Goal: Find specific page/section: Find specific page/section

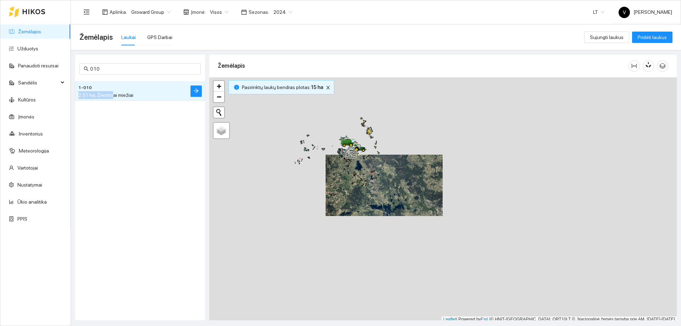
scroll to position [2, 0]
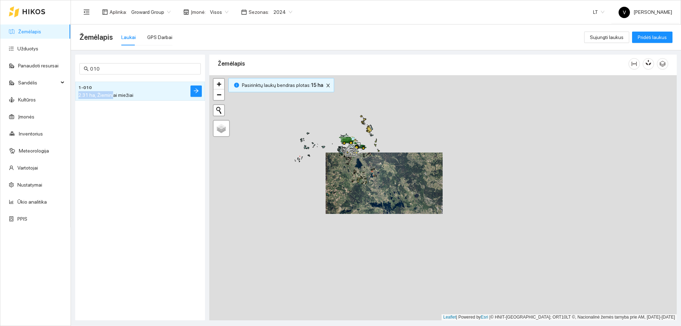
drag, startPoint x: 360, startPoint y: 175, endPoint x: 375, endPoint y: 200, distance: 29.1
click at [375, 200] on div at bounding box center [442, 197] width 467 height 245
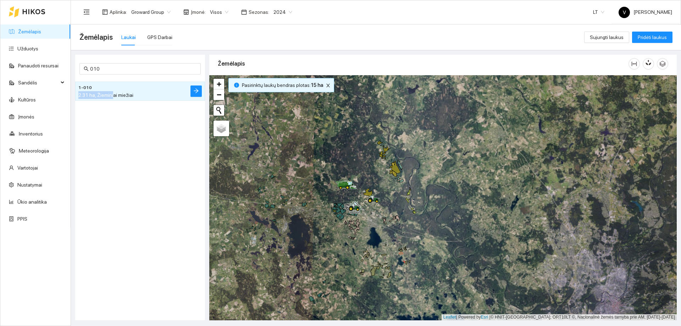
click at [283, 13] on span "2024" at bounding box center [282, 12] width 19 height 11
click at [279, 83] on div "2025" at bounding box center [277, 83] width 18 height 8
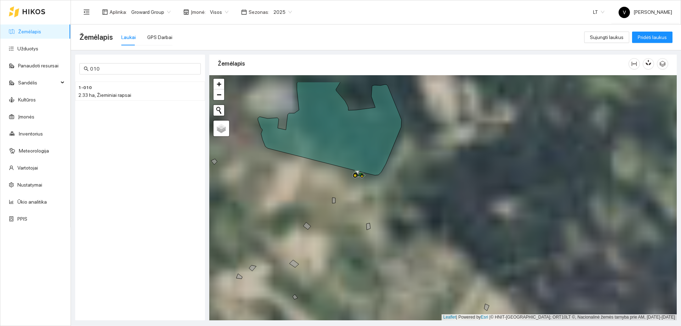
drag, startPoint x: 367, startPoint y: 179, endPoint x: 380, endPoint y: 208, distance: 31.7
click at [380, 208] on div at bounding box center [442, 197] width 467 height 245
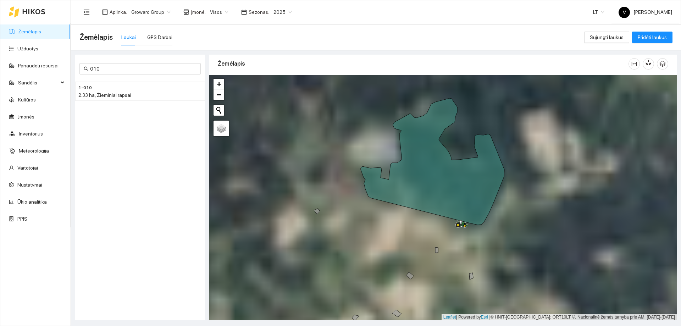
drag, startPoint x: 297, startPoint y: 178, endPoint x: 403, endPoint y: 214, distance: 112.6
click at [403, 214] on div at bounding box center [442, 197] width 467 height 245
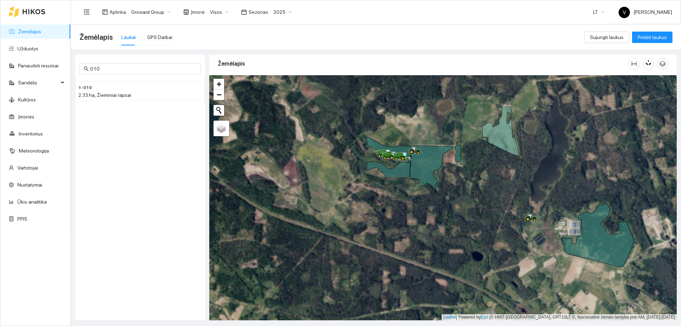
drag, startPoint x: 353, startPoint y: 194, endPoint x: 547, endPoint y: 246, distance: 200.9
click at [547, 246] on div at bounding box center [442, 197] width 467 height 245
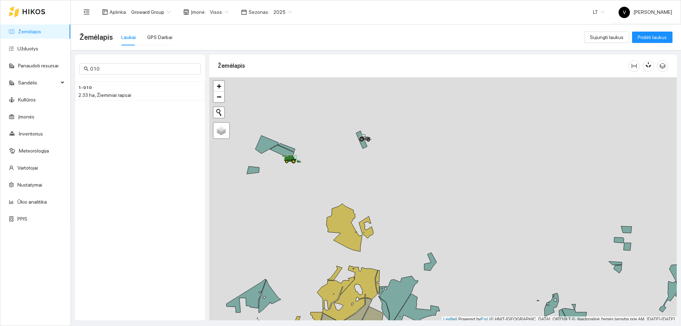
scroll to position [2, 0]
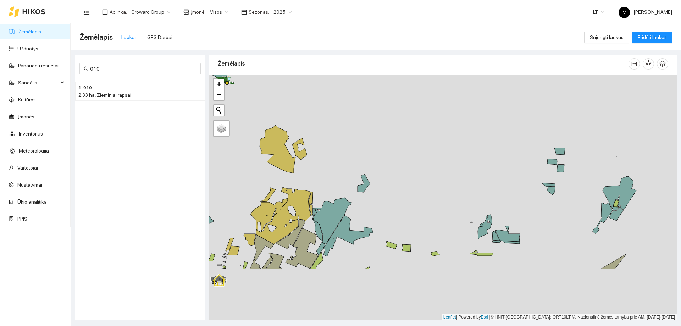
drag, startPoint x: 445, startPoint y: 191, endPoint x: 344, endPoint y: 107, distance: 131.4
click at [345, 107] on div at bounding box center [442, 197] width 467 height 245
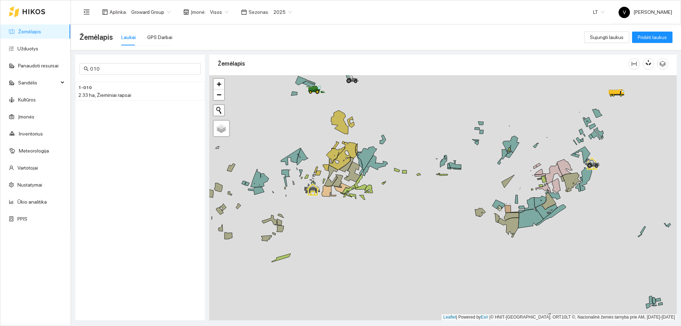
drag, startPoint x: 567, startPoint y: 257, endPoint x: 463, endPoint y: 149, distance: 150.4
click at [463, 149] on div at bounding box center [442, 197] width 467 height 245
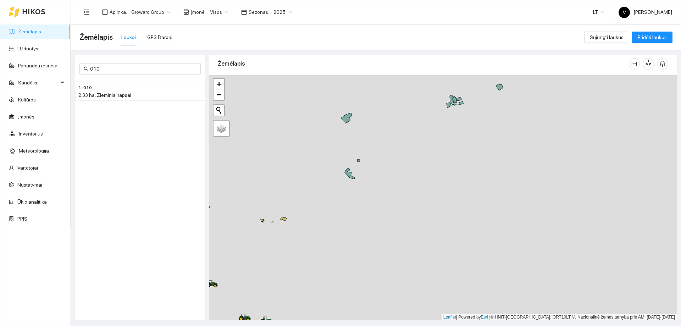
drag, startPoint x: 564, startPoint y: 263, endPoint x: 444, endPoint y: 141, distance: 171.2
click at [444, 141] on div at bounding box center [442, 197] width 467 height 245
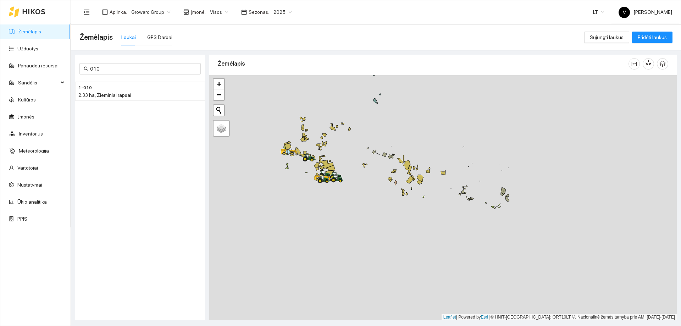
drag, startPoint x: 363, startPoint y: 259, endPoint x: 385, endPoint y: 136, distance: 125.4
click at [385, 136] on div at bounding box center [442, 197] width 467 height 245
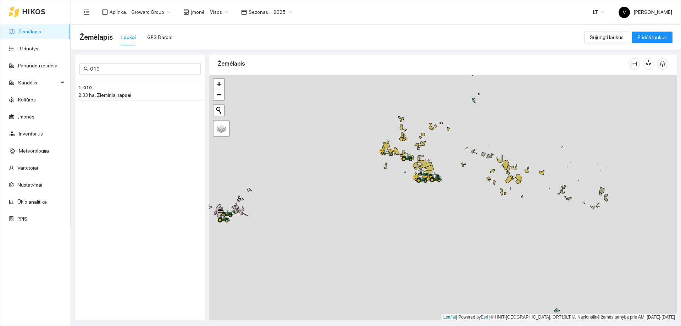
drag, startPoint x: 491, startPoint y: 190, endPoint x: 387, endPoint y: 97, distance: 139.1
click at [387, 97] on div at bounding box center [442, 197] width 467 height 245
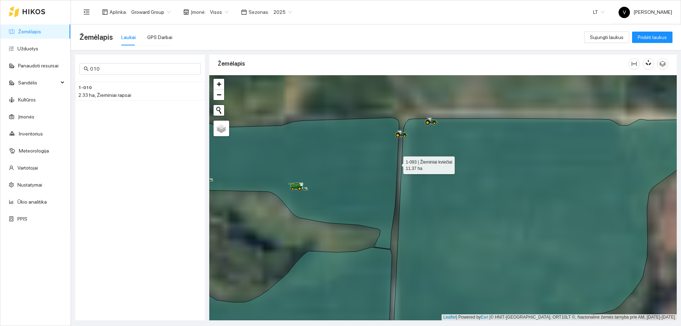
drag, startPoint x: 397, startPoint y: 154, endPoint x: 396, endPoint y: 195, distance: 40.4
click at [396, 195] on icon at bounding box center [280, 179] width 236 height 140
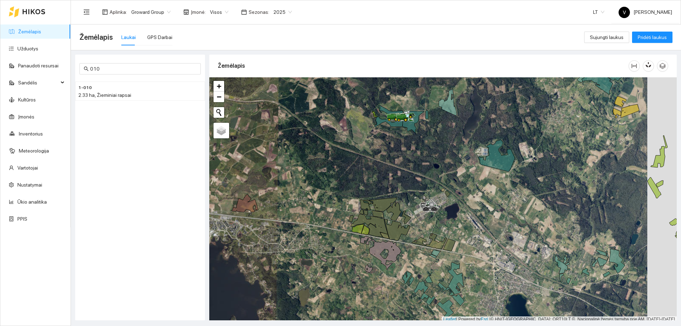
scroll to position [2, 0]
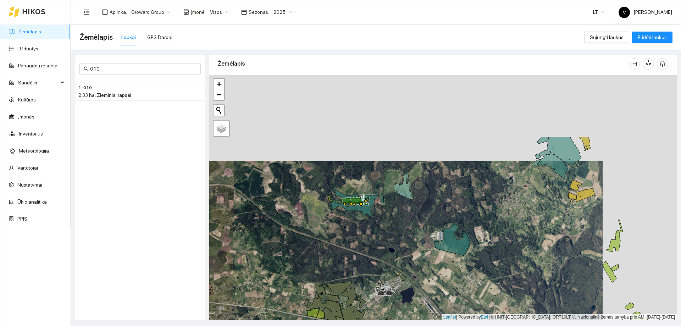
drag, startPoint x: 493, startPoint y: 235, endPoint x: 483, endPoint y: 259, distance: 25.9
click at [483, 259] on div at bounding box center [442, 197] width 467 height 245
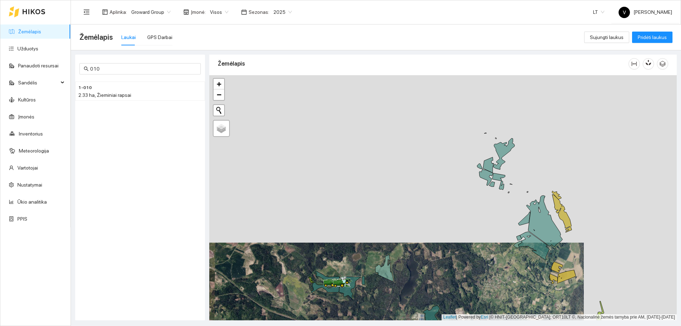
drag, startPoint x: 513, startPoint y: 131, endPoint x: 493, endPoint y: 217, distance: 87.6
click at [493, 217] on div at bounding box center [442, 197] width 467 height 245
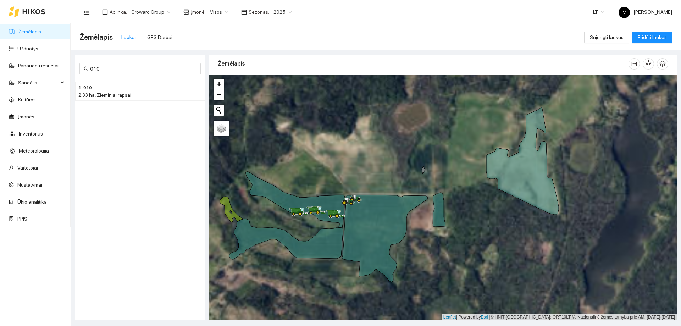
drag, startPoint x: 339, startPoint y: 280, endPoint x: 409, endPoint y: 240, distance: 80.7
click at [406, 244] on div at bounding box center [442, 197] width 467 height 245
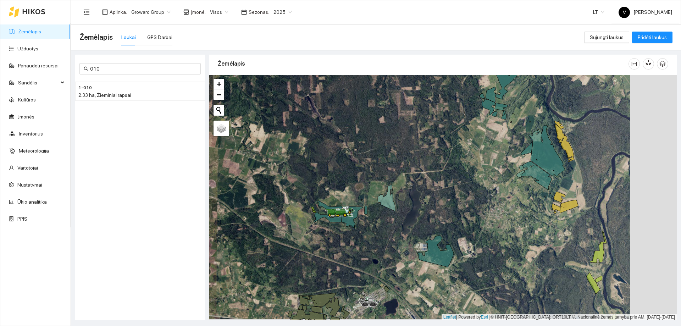
drag, startPoint x: 519, startPoint y: 154, endPoint x: 473, endPoint y: 153, distance: 46.5
click at [473, 153] on div at bounding box center [442, 197] width 467 height 245
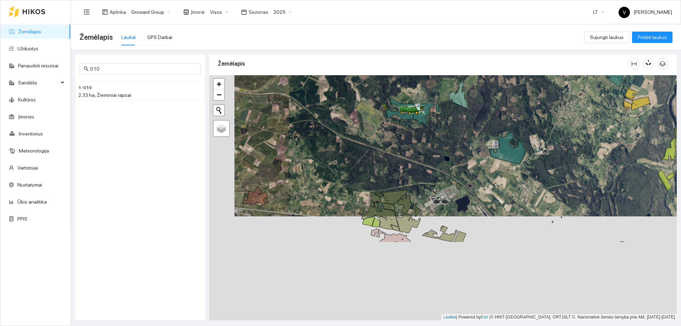
drag, startPoint x: 398, startPoint y: 255, endPoint x: 470, endPoint y: 152, distance: 125.3
click at [470, 152] on div at bounding box center [442, 197] width 467 height 245
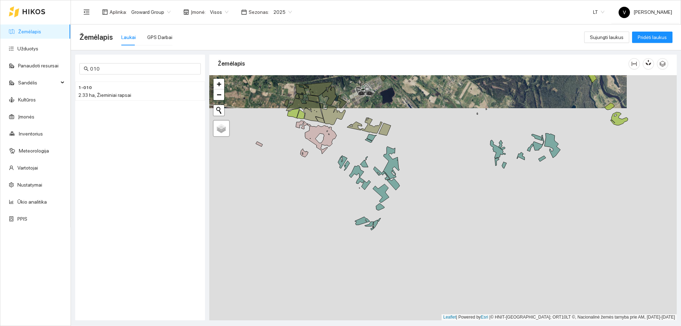
drag, startPoint x: 524, startPoint y: 266, endPoint x: 448, endPoint y: 156, distance: 134.1
click at [448, 156] on div at bounding box center [442, 197] width 467 height 245
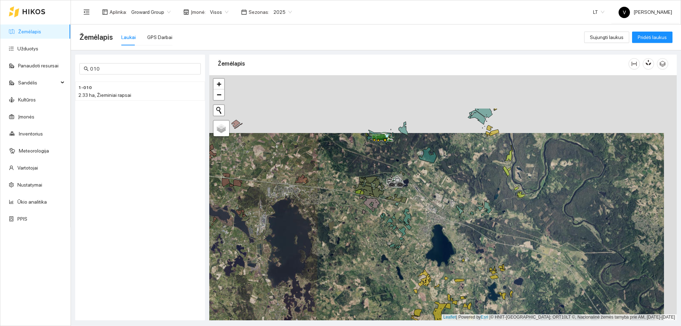
drag, startPoint x: 413, startPoint y: 125, endPoint x: 400, endPoint y: 183, distance: 59.2
click at [400, 183] on icon at bounding box center [400, 184] width 2 height 2
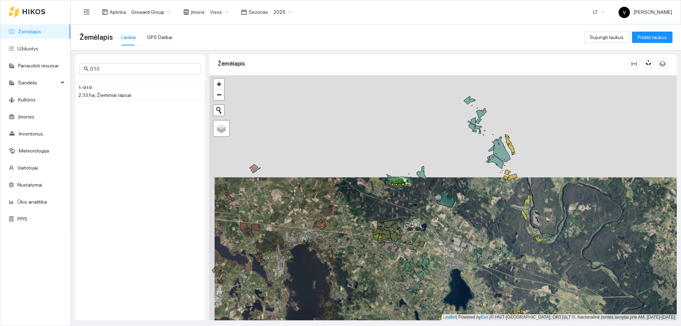
drag, startPoint x: 436, startPoint y: 199, endPoint x: 440, endPoint y: 213, distance: 15.3
click at [440, 213] on div at bounding box center [442, 197] width 467 height 245
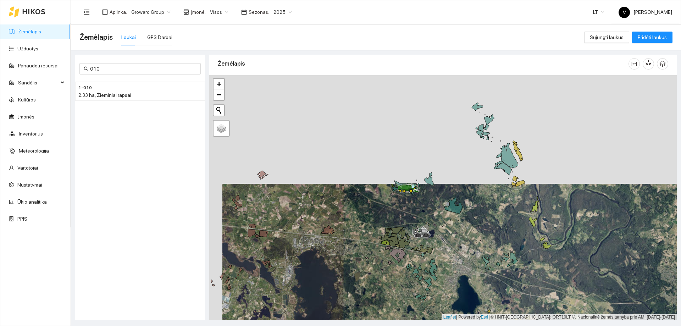
drag, startPoint x: 329, startPoint y: 202, endPoint x: 413, endPoint y: 204, distance: 84.4
click at [411, 205] on div at bounding box center [442, 197] width 467 height 245
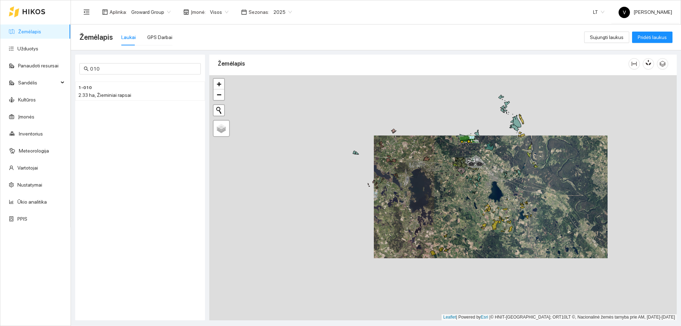
drag, startPoint x: 436, startPoint y: 286, endPoint x: 457, endPoint y: 194, distance: 94.1
click at [456, 194] on div at bounding box center [442, 197] width 467 height 245
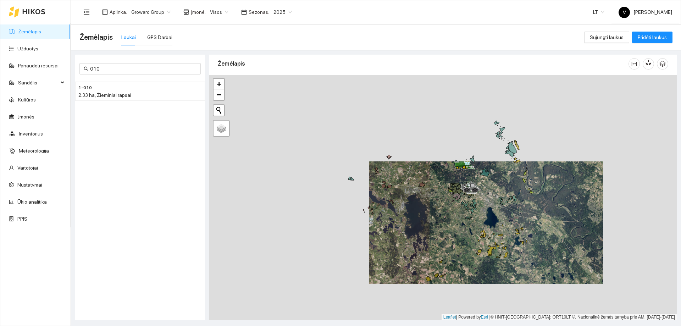
drag, startPoint x: 503, startPoint y: 136, endPoint x: 491, endPoint y: 194, distance: 59.3
click at [491, 194] on div at bounding box center [442, 197] width 467 height 245
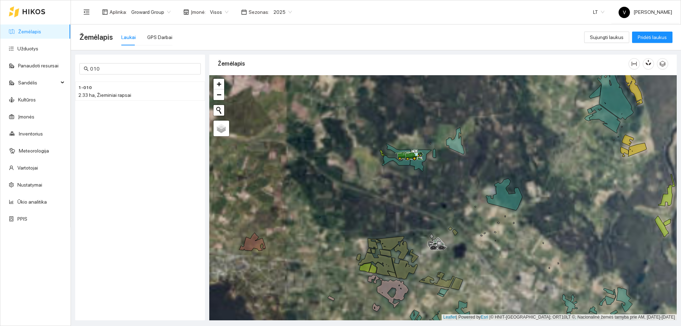
drag, startPoint x: 444, startPoint y: 186, endPoint x: 385, endPoint y: 208, distance: 63.0
click at [385, 208] on div at bounding box center [442, 197] width 467 height 245
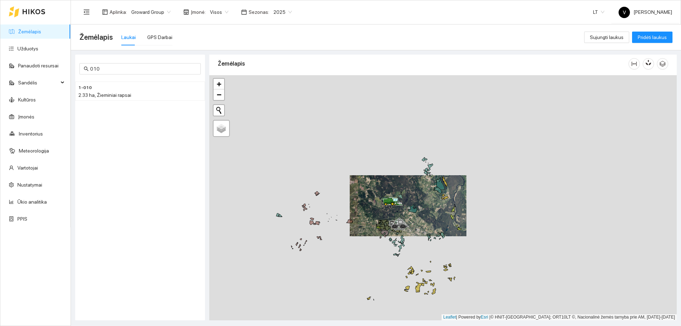
drag, startPoint x: 380, startPoint y: 287, endPoint x: 395, endPoint y: 200, distance: 87.7
click at [395, 201] on div at bounding box center [442, 197] width 467 height 245
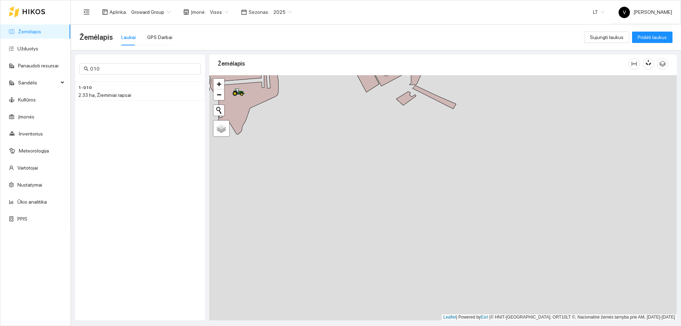
drag, startPoint x: 281, startPoint y: 140, endPoint x: 331, endPoint y: 204, distance: 81.5
click at [331, 204] on div at bounding box center [442, 197] width 467 height 245
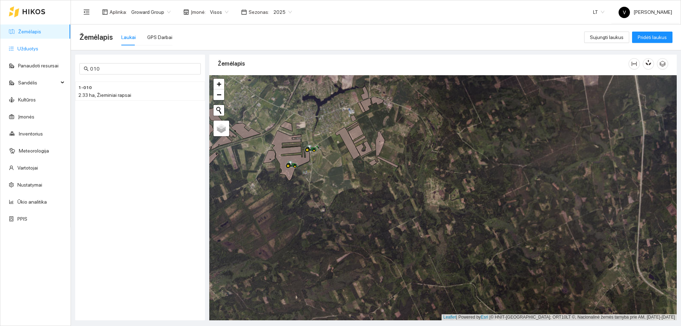
click at [35, 49] on link "Užduotys" at bounding box center [27, 49] width 21 height 6
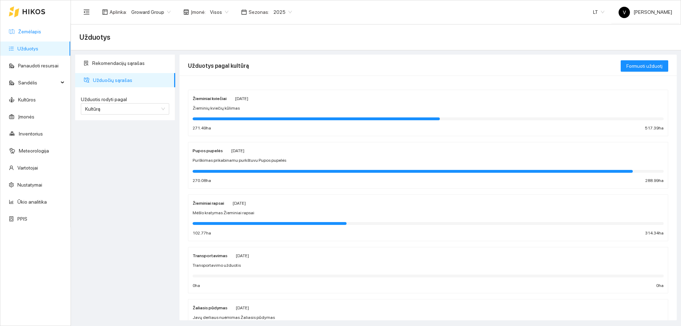
click at [22, 34] on link "Žemėlapis" at bounding box center [29, 32] width 23 height 6
